Goal: Register for event/course

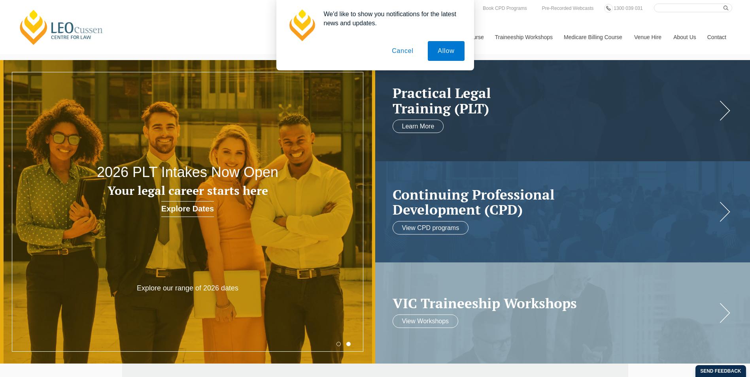
click at [446, 54] on button "Allow" at bounding box center [446, 51] width 36 height 20
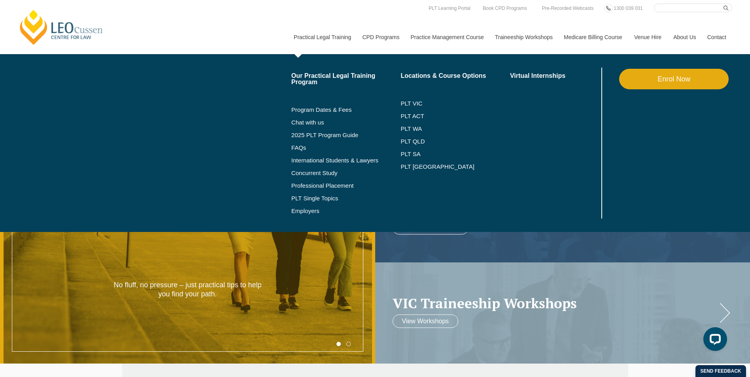
click at [314, 39] on link "Practical Legal Training" at bounding box center [322, 37] width 69 height 34
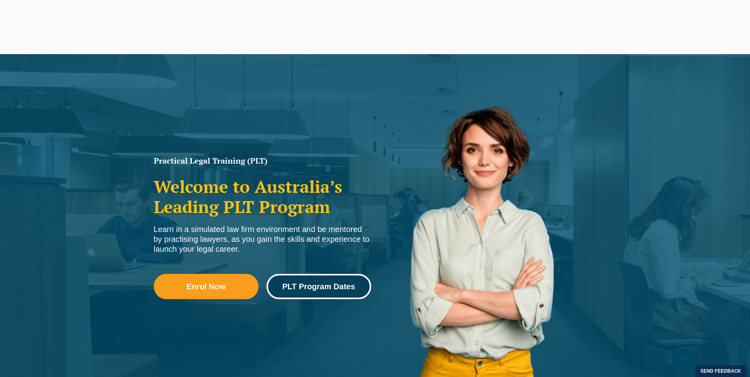
click at [314, 293] on link "PLT Program Dates" at bounding box center [318, 286] width 105 height 25
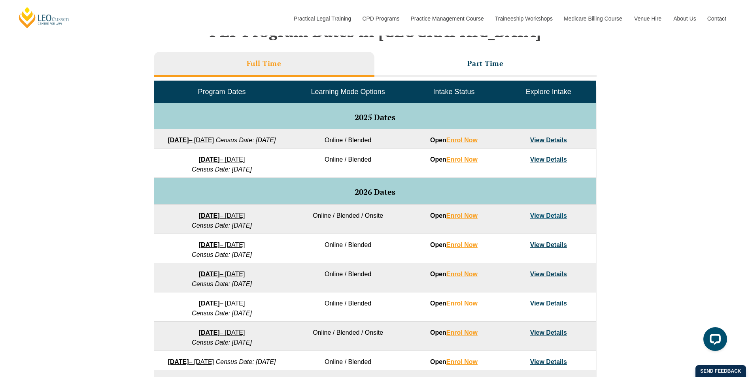
scroll to position [356, 0]
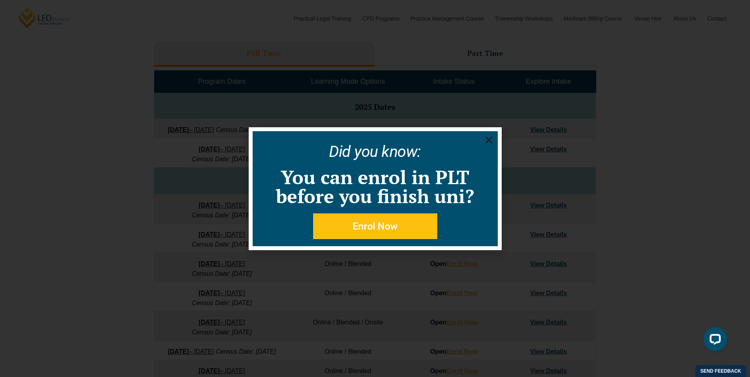
click at [489, 142] on icon "Close" at bounding box center [489, 140] width 10 height 10
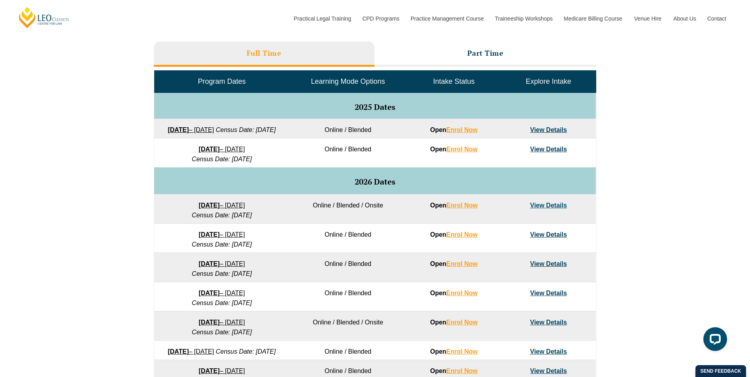
click at [550, 209] on link "View Details" at bounding box center [548, 205] width 37 height 7
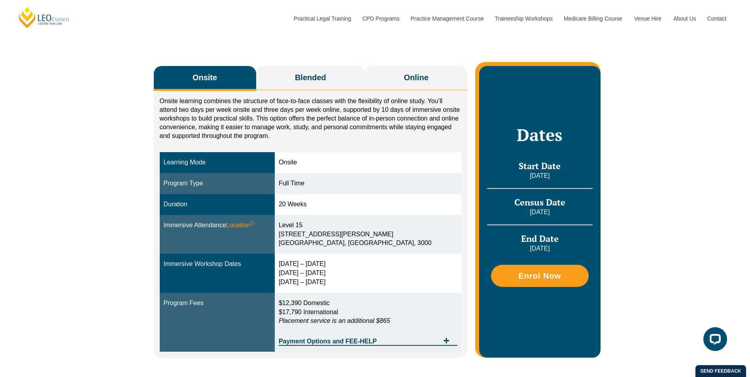
scroll to position [40, 0]
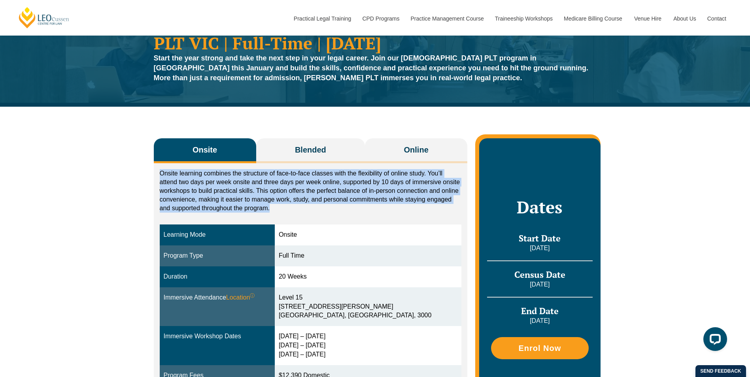
drag, startPoint x: 279, startPoint y: 208, endPoint x: 158, endPoint y: 174, distance: 125.5
click at [158, 174] on div "Onsite learning combines the structure of face-to-face classes with the flexibi…" at bounding box center [311, 296] width 314 height 267
click at [321, 149] on span "Blended" at bounding box center [310, 149] width 31 height 11
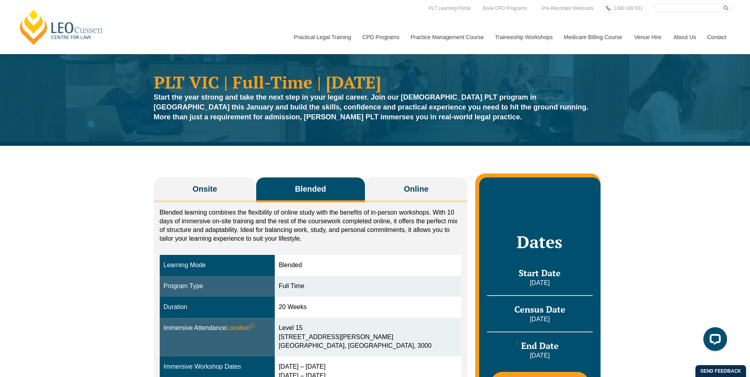
scroll to position [0, 0]
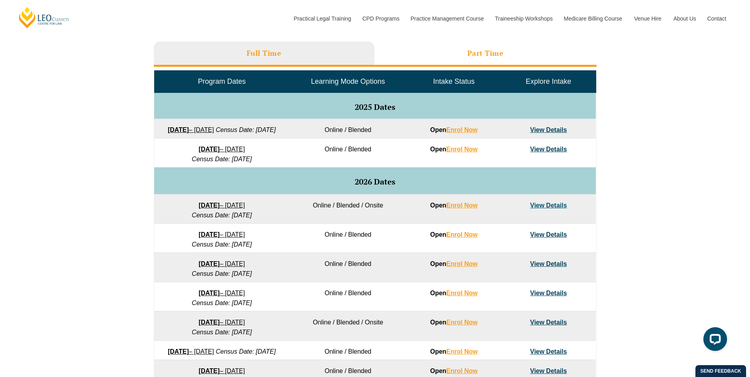
click at [459, 53] on li "Part Time" at bounding box center [485, 54] width 222 height 25
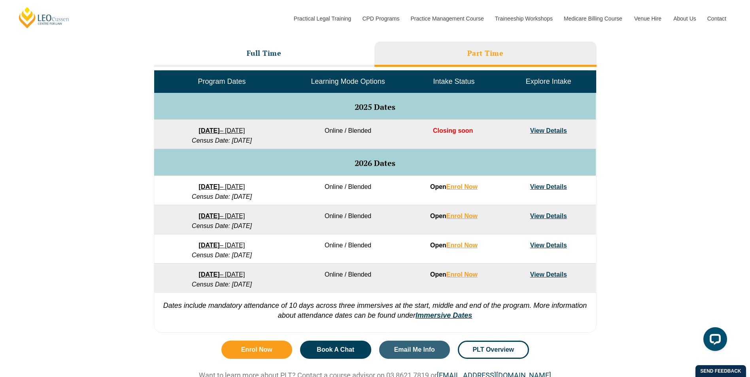
click at [546, 187] on link "View Details" at bounding box center [548, 186] width 37 height 7
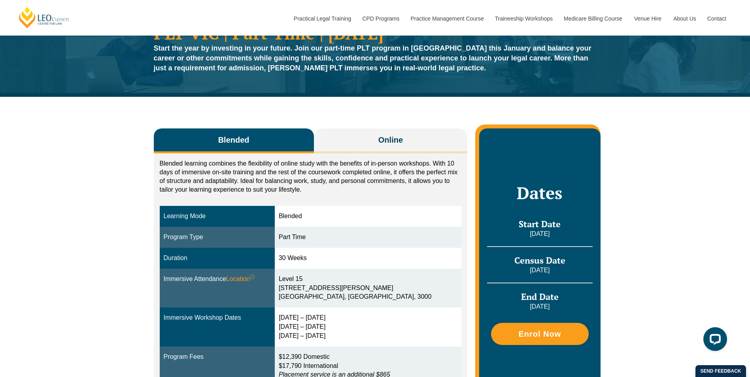
scroll to position [40, 0]
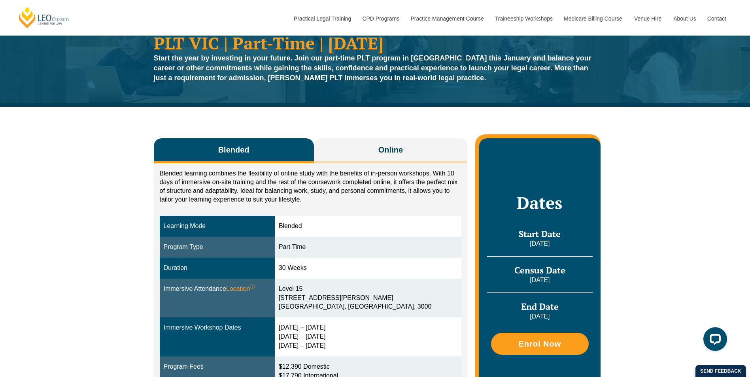
drag, startPoint x: 302, startPoint y: 204, endPoint x: 340, endPoint y: 201, distance: 38.1
click at [340, 201] on p "Blended learning combines the flexibility of online study with the benefits of …" at bounding box center [311, 186] width 302 height 35
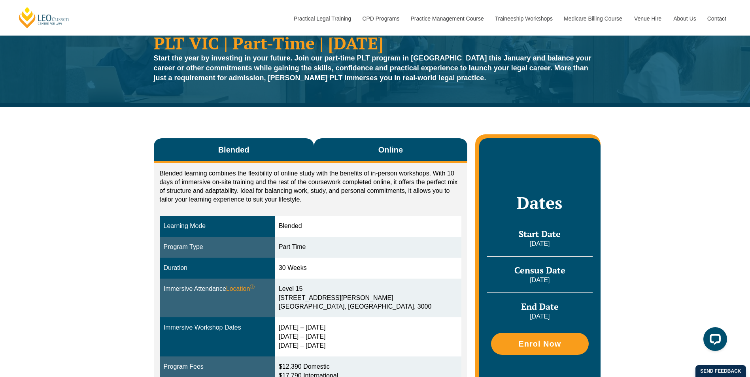
click at [389, 150] on span "Online" at bounding box center [390, 149] width 25 height 11
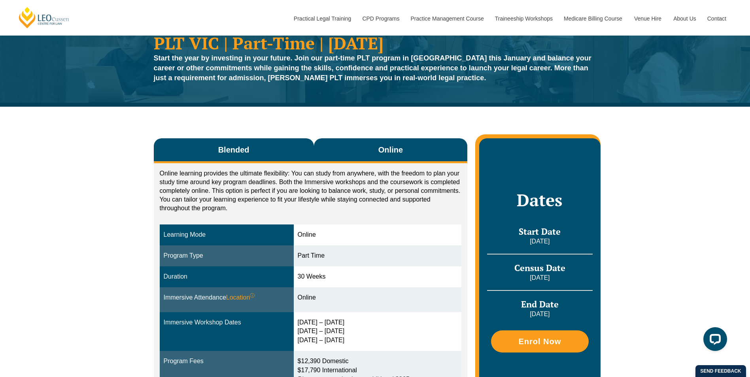
click at [287, 148] on button "Blended" at bounding box center [234, 150] width 160 height 25
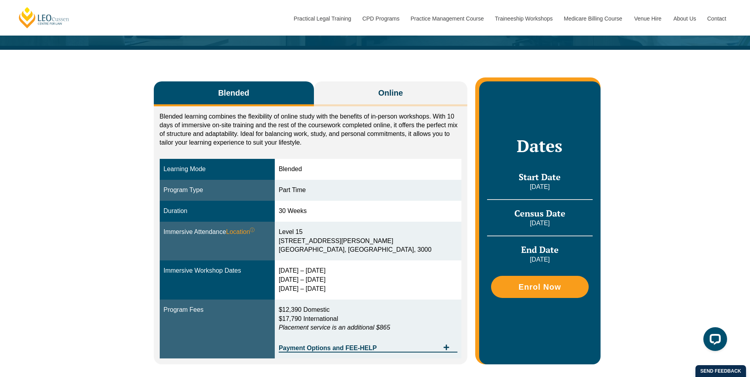
scroll to position [158, 0]
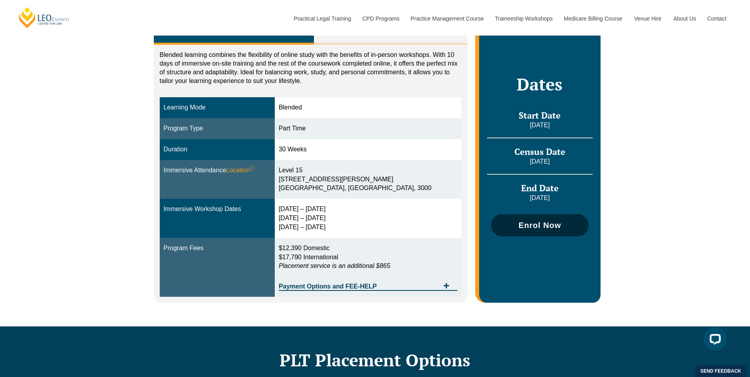
click at [536, 229] on span "Enrol Now" at bounding box center [539, 225] width 43 height 8
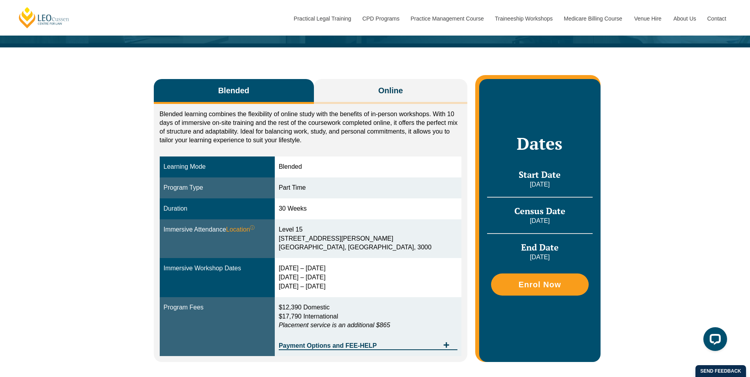
scroll to position [96, 0]
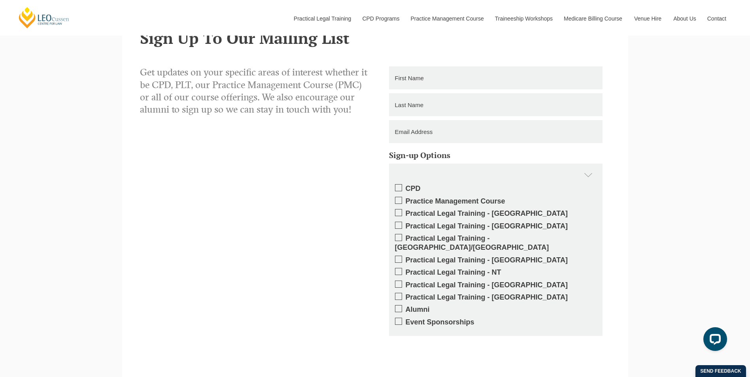
scroll to position [1226, 0]
